Goal: Task Accomplishment & Management: Use online tool/utility

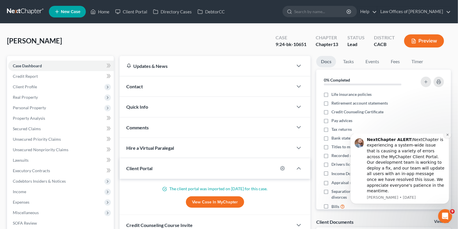
click at [447, 135] on icon "Dismiss notification" at bounding box center [447, 134] width 2 height 2
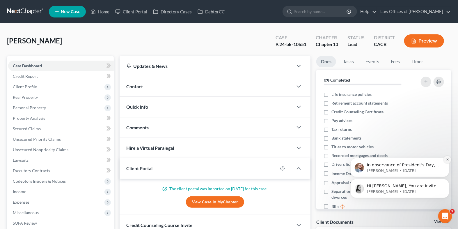
click at [448, 161] on button "Dismiss notification" at bounding box center [448, 159] width 8 height 8
click at [448, 181] on icon "Dismiss notification" at bounding box center [447, 179] width 3 height 3
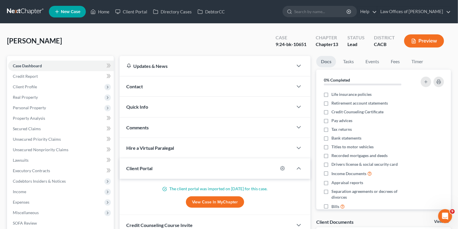
scroll to position [146, 0]
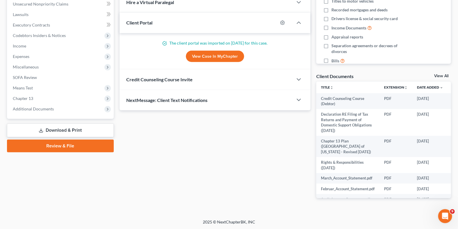
click at [72, 148] on link "Review & File" at bounding box center [60, 145] width 107 height 13
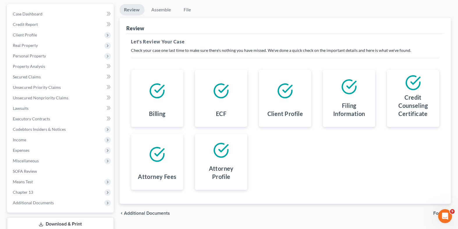
scroll to position [5, 0]
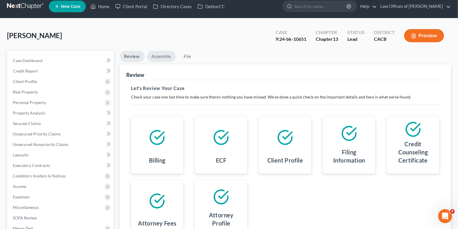
click at [158, 55] on link "Assemble" at bounding box center [161, 56] width 29 height 11
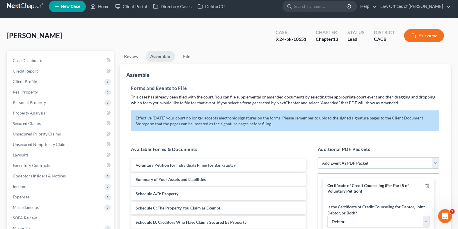
click at [343, 158] on select "Add Event As PDF Packet Amended Chapter 11 Plan Amended Chapter 11 Small Busine…" at bounding box center [379, 163] width 122 height 12
select select "2"
click at [318, 157] on select "Add Event As PDF Packet Amended Chapter 11 Plan Amended Chapter 11 Small Busine…" at bounding box center [379, 163] width 122 height 12
select select
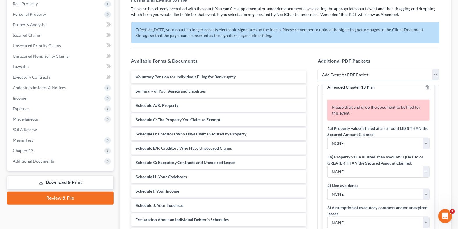
scroll to position [0, 0]
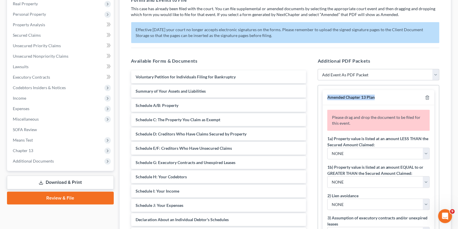
drag, startPoint x: 383, startPoint y: 95, endPoint x: 326, endPoint y: 96, distance: 56.5
click at [326, 96] on div "Amended Chapter 13 Plan" at bounding box center [379, 97] width 112 height 15
copy span "Amended Chapter 13 Plan"
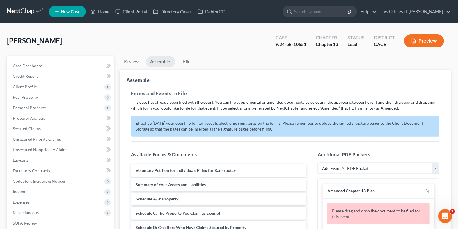
click at [53, 39] on div "[PERSON_NAME] Upgraded Case 9:24-bk-10651 Chapter Chapter 13 Status Lead Distri…" at bounding box center [229, 43] width 444 height 25
drag, startPoint x: 59, startPoint y: 39, endPoint x: 6, endPoint y: 39, distance: 52.7
click at [6, 39] on div "[PERSON_NAME] Upgraded Case 9:24-bk-10651 Chapter Chapter 13 Status Lead Distri…" at bounding box center [229, 202] width 458 height 357
copy span "[PERSON_NAME]"
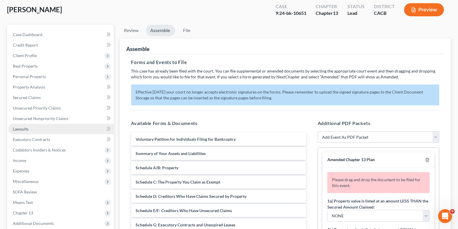
scroll to position [45, 0]
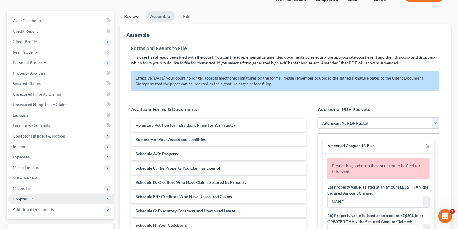
click at [47, 198] on span "Chapter 13" at bounding box center [61, 199] width 106 height 10
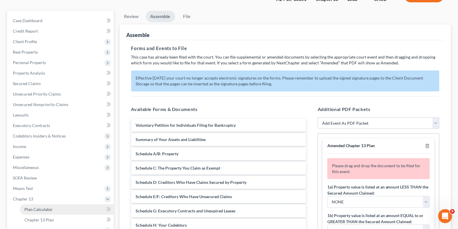
click at [51, 208] on span "Plan Calculator" at bounding box center [38, 209] width 28 height 5
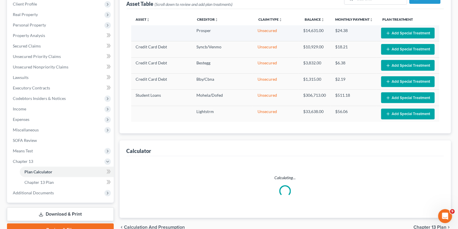
select select "59"
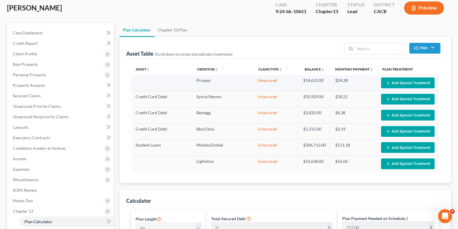
scroll to position [31, 0]
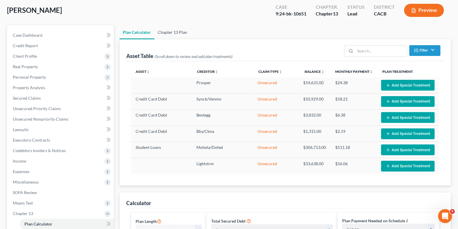
click at [172, 32] on link "Chapter 13 Plan" at bounding box center [173, 32] width 36 height 14
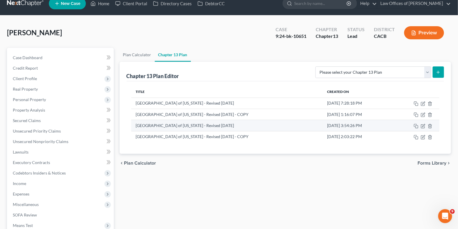
scroll to position [9, 0]
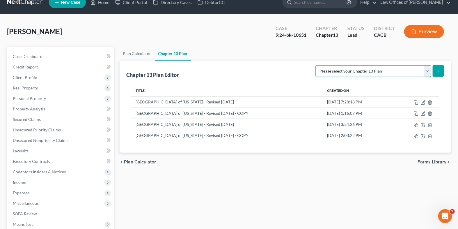
click at [366, 71] on select "Please select your Chapter 13 Plan [GEOGRAPHIC_DATA] of [US_STATE] - Effective …" at bounding box center [374, 71] width 116 height 12
select select "1"
click at [328, 65] on select "Please select your Chapter 13 Plan [GEOGRAPHIC_DATA] of [US_STATE] - Effective …" at bounding box center [374, 71] width 116 height 12
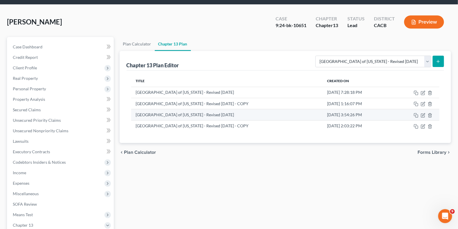
scroll to position [18, 0]
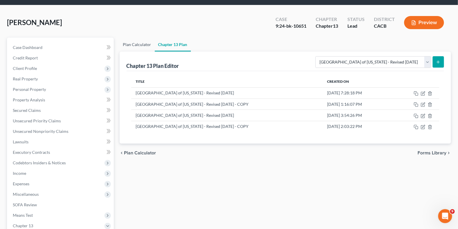
click at [142, 46] on link "Plan Calculator" at bounding box center [137, 45] width 35 height 14
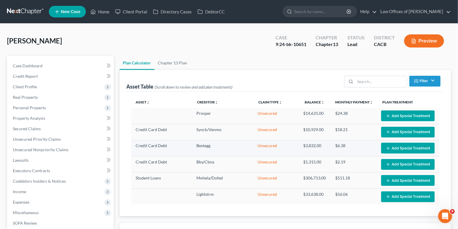
select select "59"
click at [174, 61] on link "Chapter 13 Plan" at bounding box center [173, 63] width 36 height 14
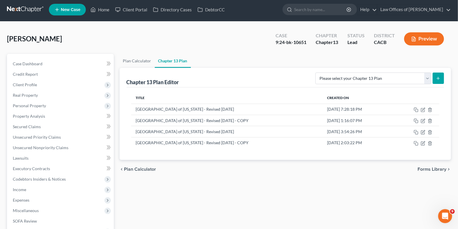
scroll to position [2, 0]
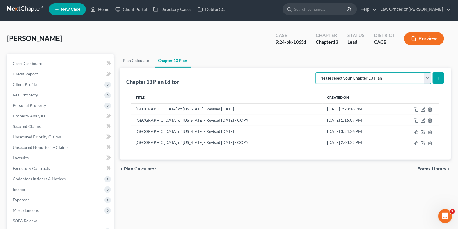
click at [427, 79] on select "Please select your Chapter 13 Plan [GEOGRAPHIC_DATA] of [US_STATE] - Effective …" at bounding box center [374, 78] width 116 height 12
select select "1"
click at [328, 72] on select "Please select your Chapter 13 Plan [GEOGRAPHIC_DATA] of [US_STATE] - Effective …" at bounding box center [374, 78] width 116 height 12
click at [440, 76] on icon "submit" at bounding box center [438, 78] width 5 height 5
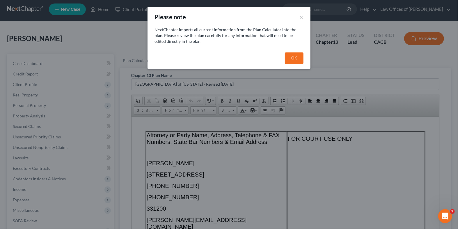
scroll to position [0, 0]
click at [297, 58] on button "OK" at bounding box center [294, 58] width 19 height 12
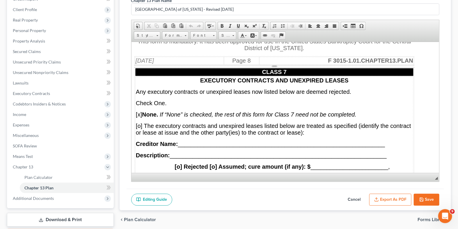
scroll to position [4904, 11]
